Goal: Task Accomplishment & Management: Manage account settings

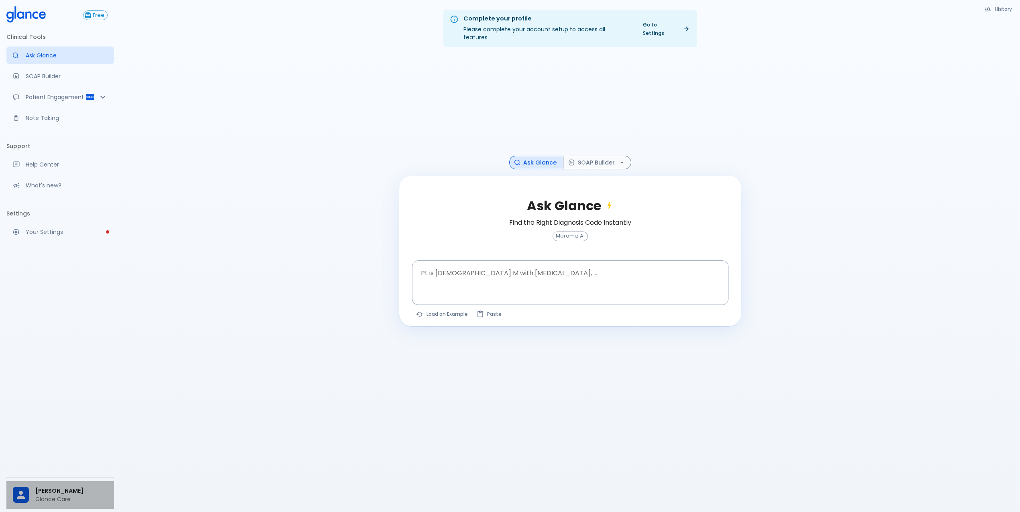
click at [53, 492] on span "[PERSON_NAME]" at bounding box center [71, 491] width 72 height 8
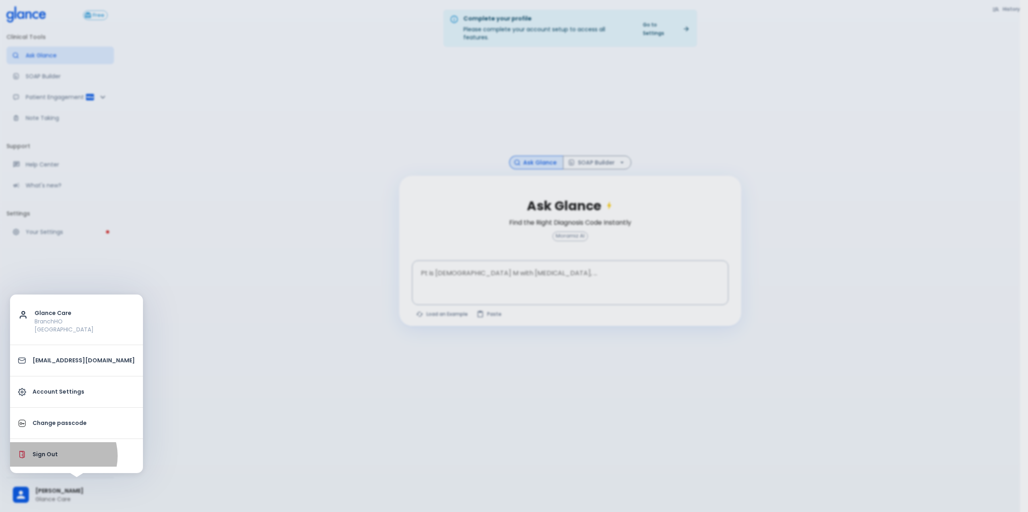
click at [63, 456] on p "Sign Out" at bounding box center [84, 454] width 102 height 8
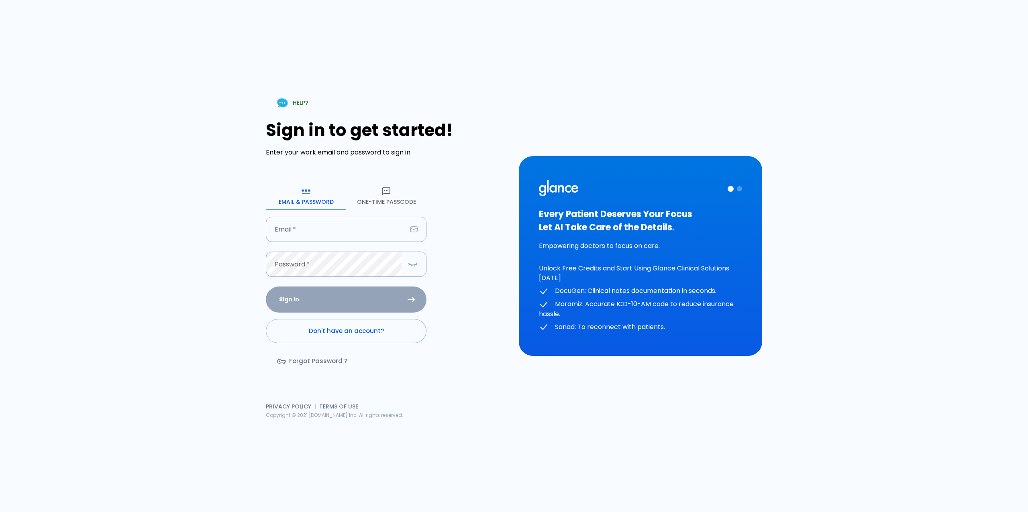
click at [384, 198] on button "One-Time Passcode" at bounding box center [386, 195] width 80 height 29
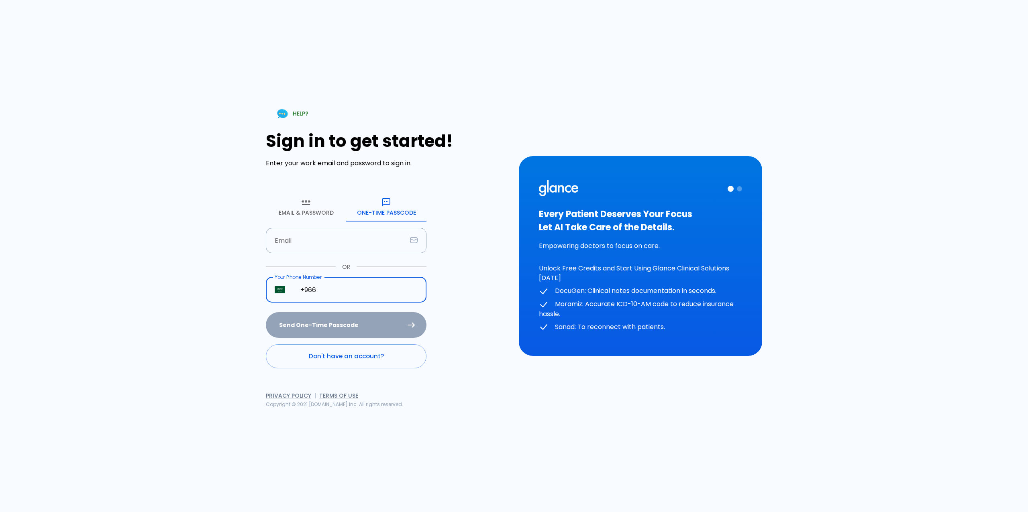
click at [348, 296] on input "+966" at bounding box center [358, 289] width 135 height 25
type input "[PHONE_NUMBER]"
click at [409, 322] on icon "submit" at bounding box center [411, 325] width 7 height 6
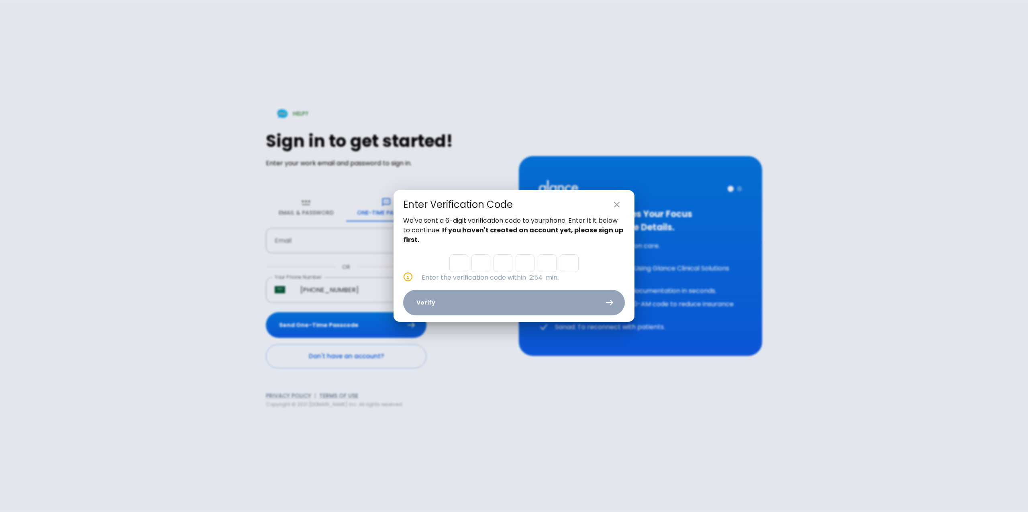
type input "9"
type input "3"
type input "8"
type input "3"
type input "6"
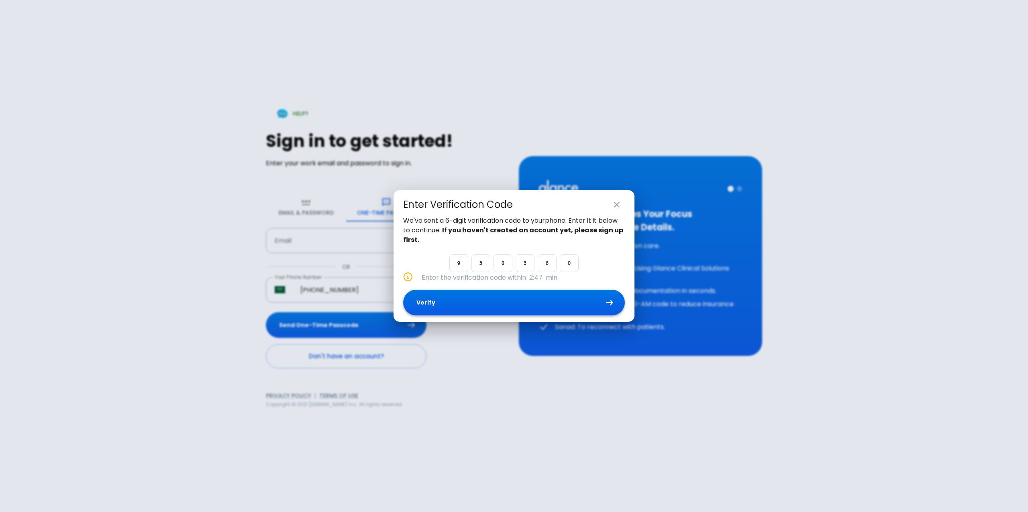
type input "0"
click at [463, 298] on button "Verify" at bounding box center [514, 303] width 222 height 26
